Goal: Obtain resource: Download file/media

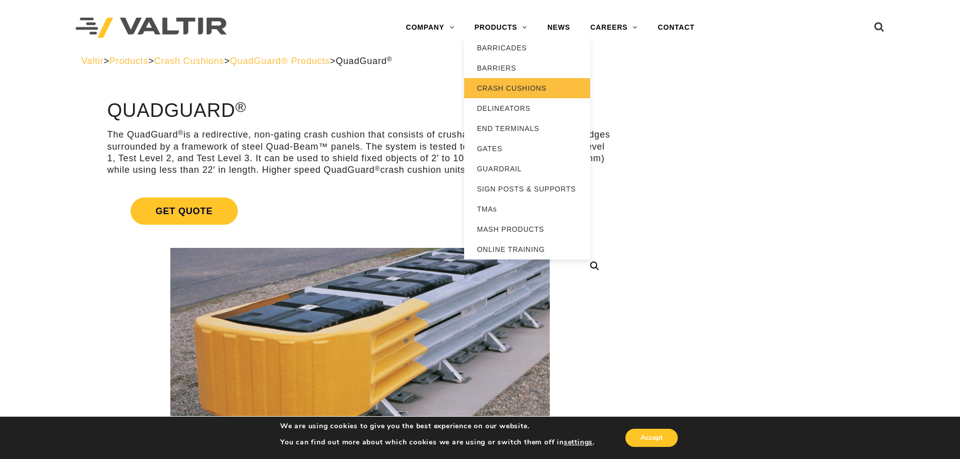
click at [517, 84] on link "CRASH CUSHIONS" at bounding box center [527, 88] width 126 height 20
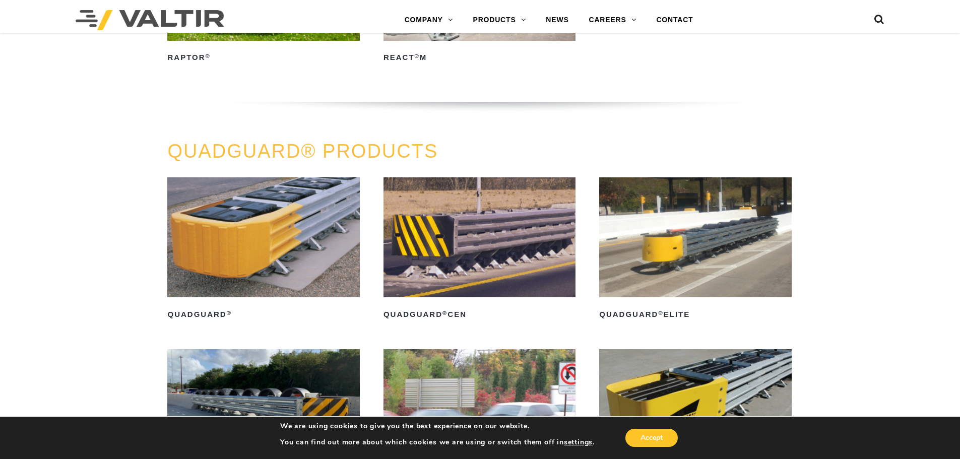
scroll to position [605, 0]
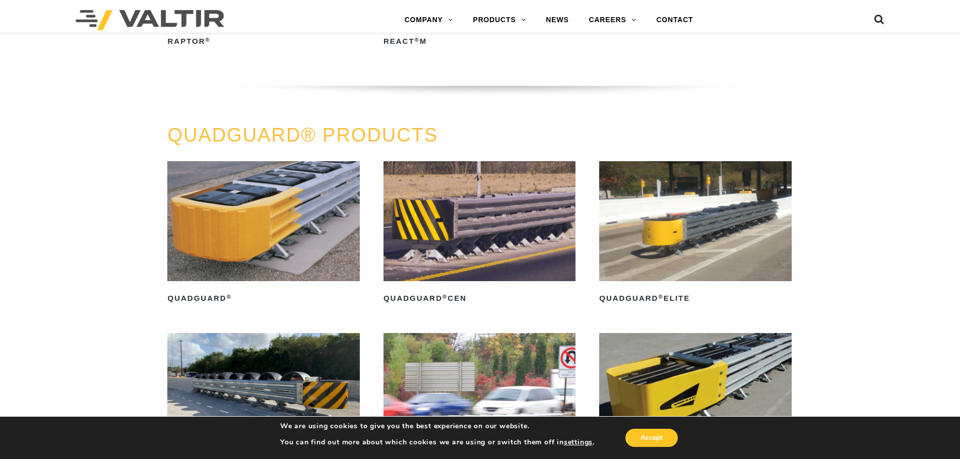
click at [272, 219] on img at bounding box center [263, 221] width 192 height 120
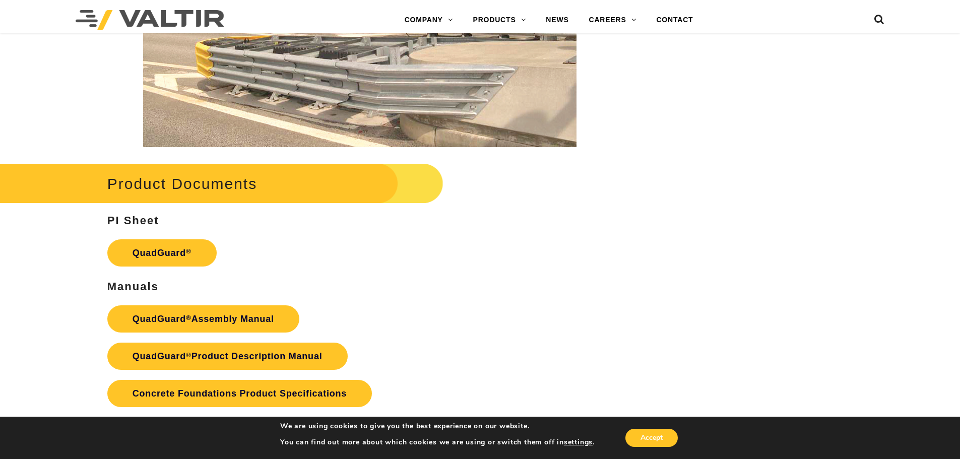
scroll to position [2116, 0]
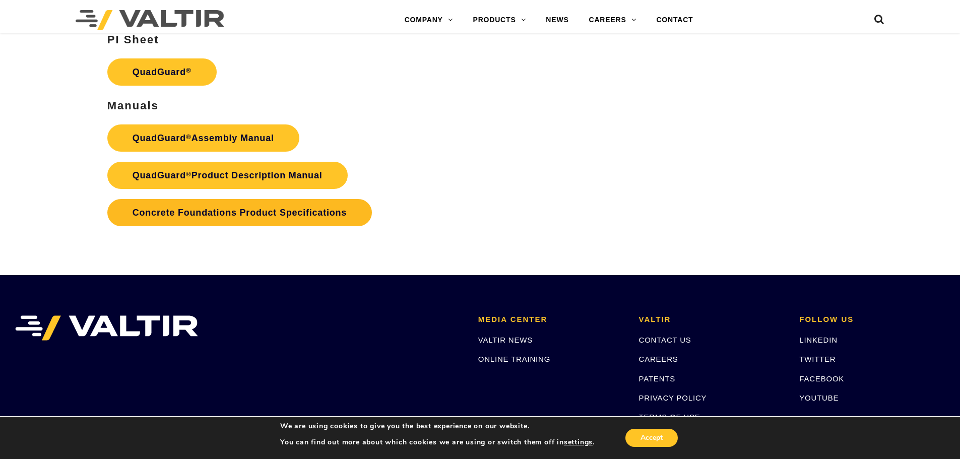
click at [219, 213] on link "Concrete Foundations Product Specifications" at bounding box center [239, 212] width 265 height 27
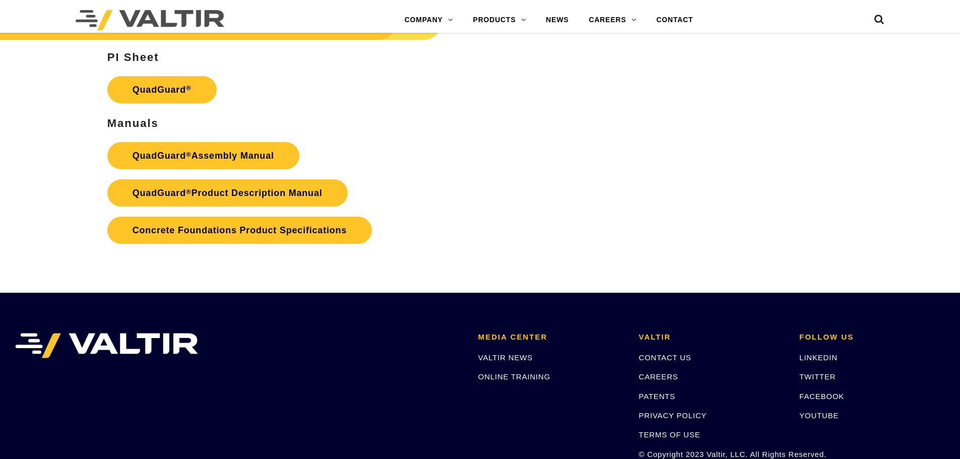
scroll to position [2116, 0]
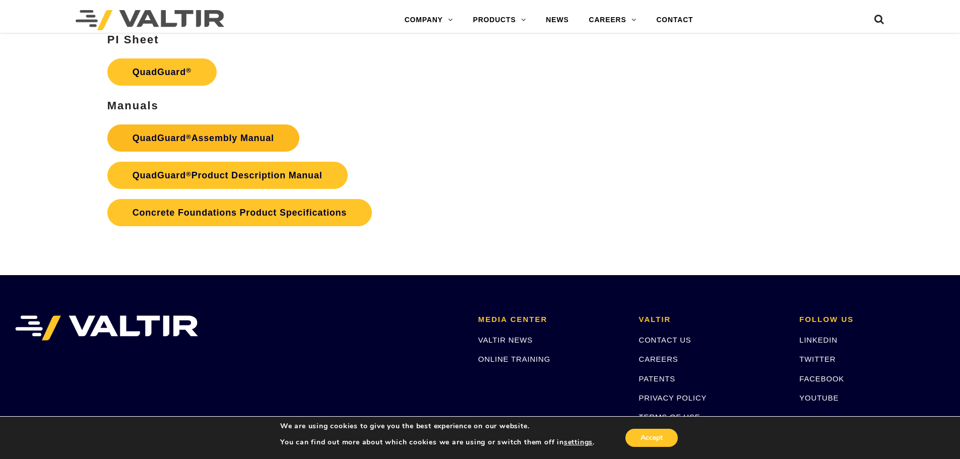
click at [226, 128] on link "QuadGuard ® Assembly Manual" at bounding box center [203, 137] width 192 height 27
